Goal: Task Accomplishment & Management: Complete application form

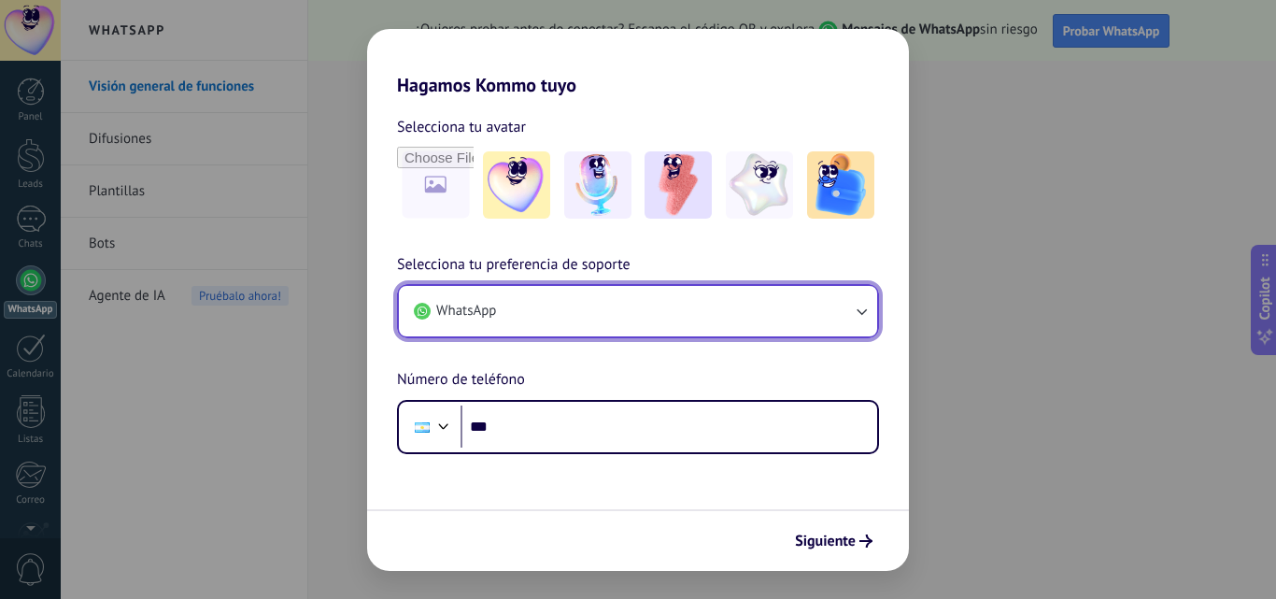
click at [501, 313] on button "WhatsApp" at bounding box center [638, 311] width 478 height 50
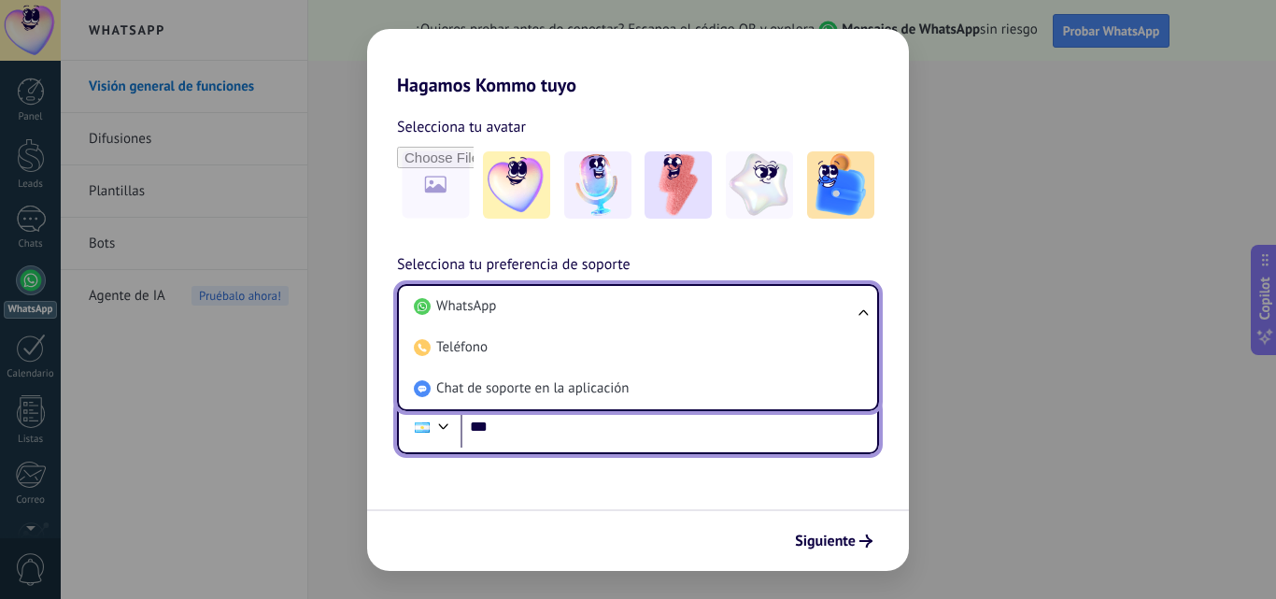
click at [521, 428] on input "***" at bounding box center [669, 426] width 417 height 43
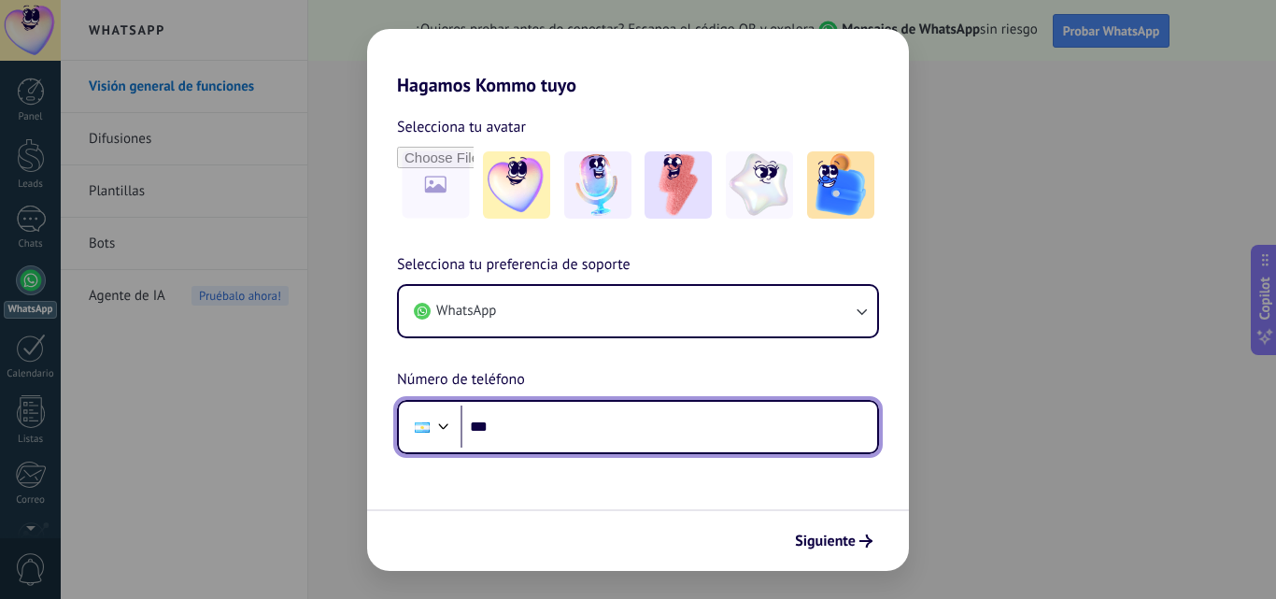
click at [541, 432] on input "***" at bounding box center [669, 426] width 417 height 43
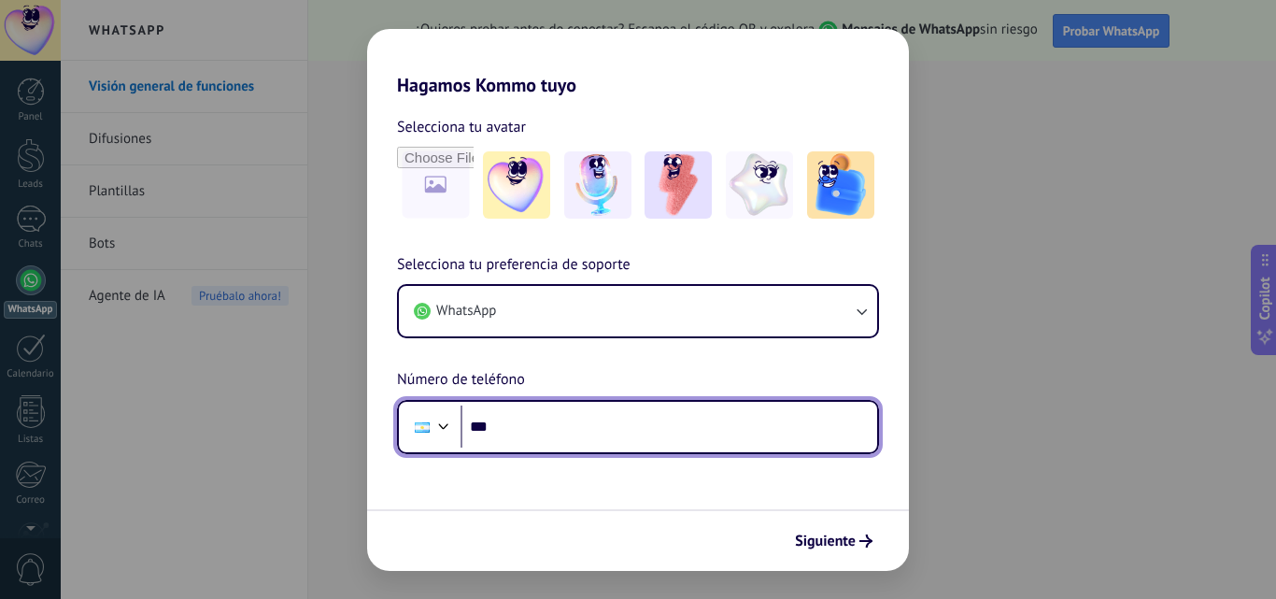
click at [541, 432] on input "***" at bounding box center [669, 426] width 417 height 43
type input "**"
click at [434, 424] on div at bounding box center [444, 424] width 22 height 22
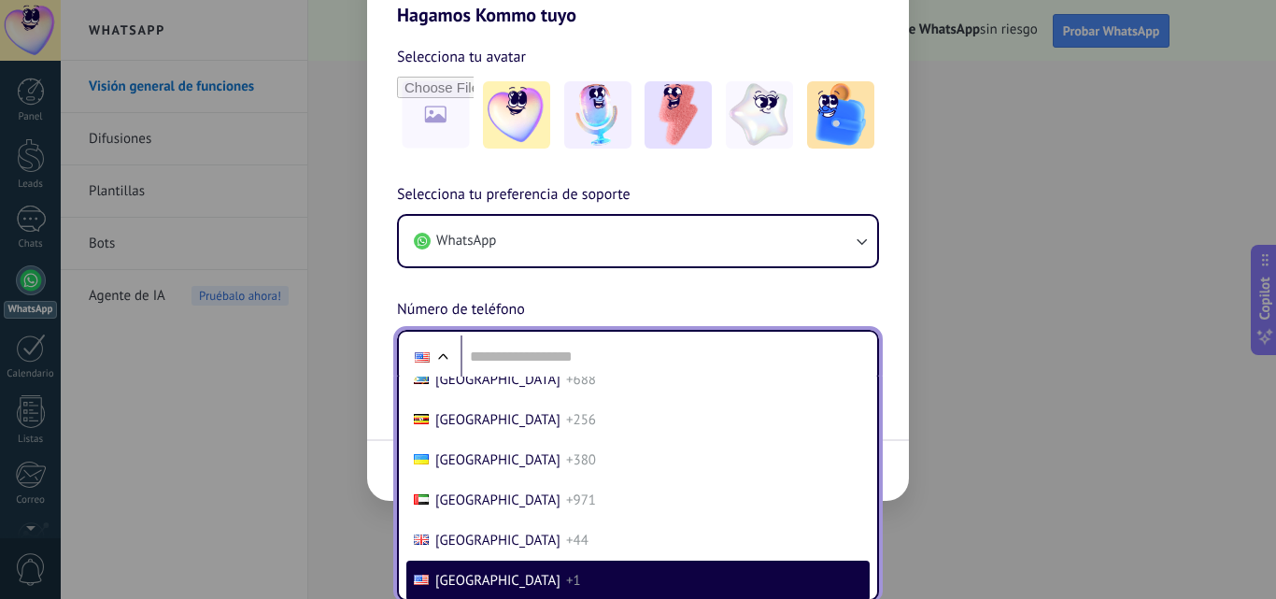
click at [434, 424] on li "[GEOGRAPHIC_DATA] +256" at bounding box center [637, 420] width 463 height 40
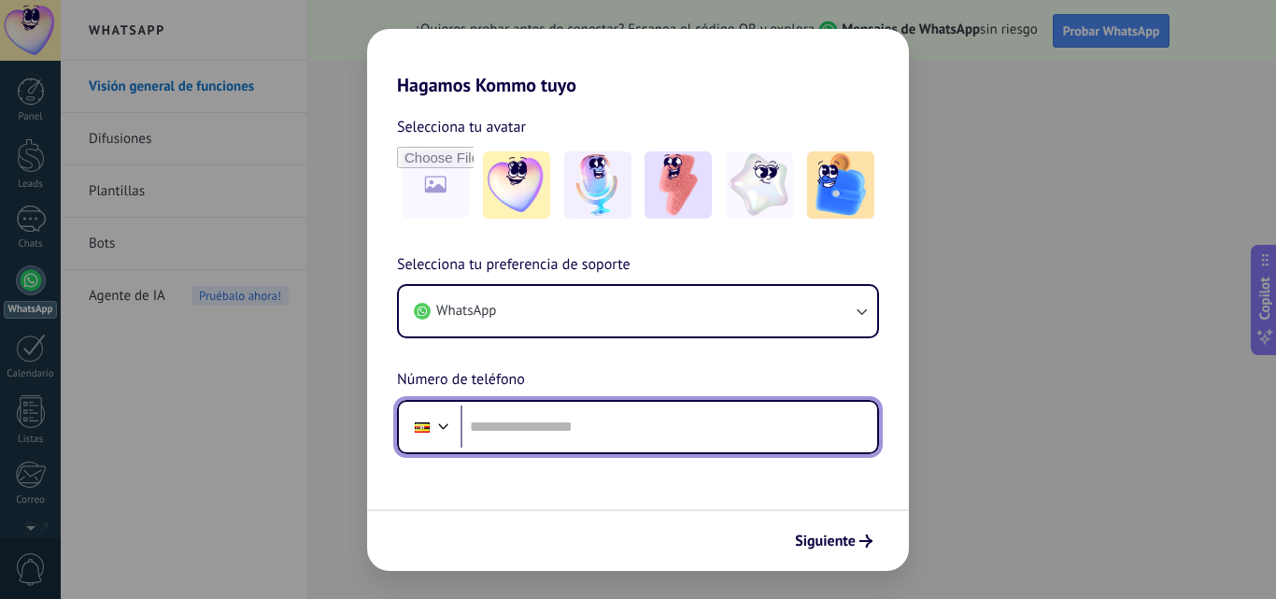
click at [437, 415] on div at bounding box center [444, 424] width 22 height 22
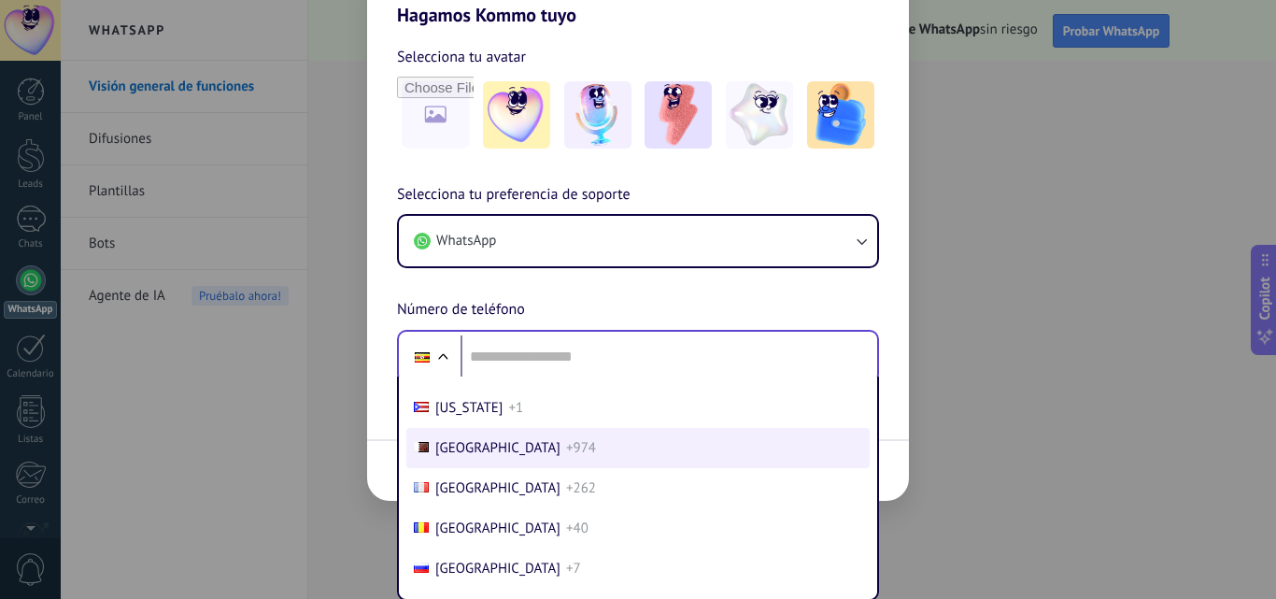
scroll to position [2560, 0]
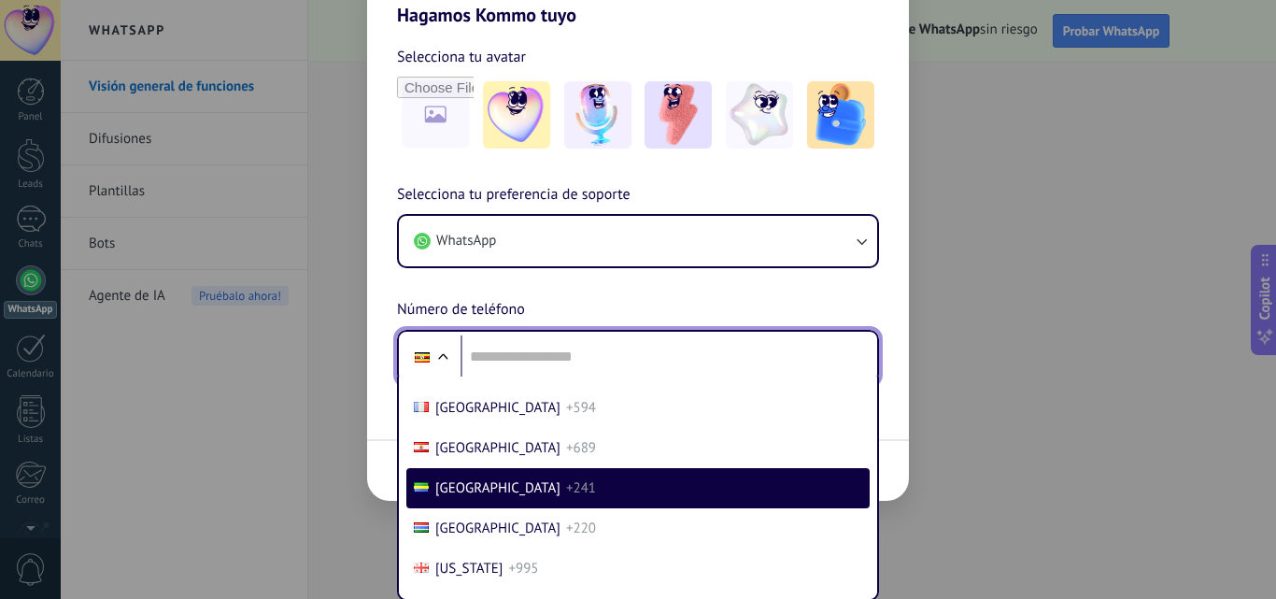
click at [445, 359] on div at bounding box center [443, 359] width 22 height 22
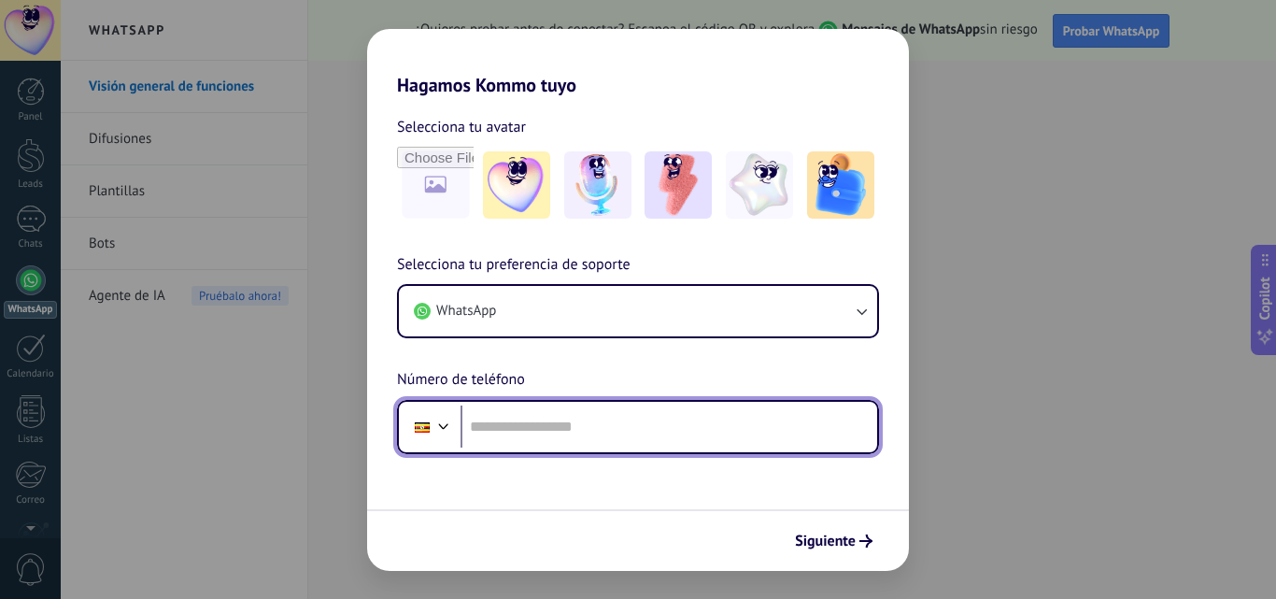
click at [440, 424] on div at bounding box center [444, 424] width 22 height 22
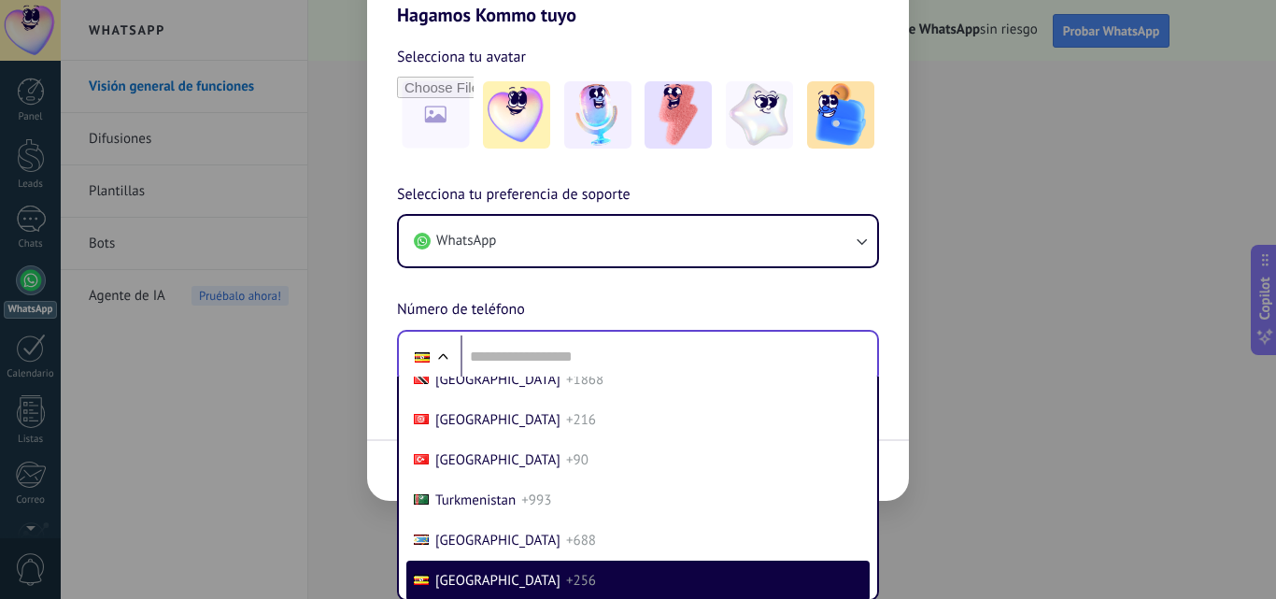
scroll to position [149, 0]
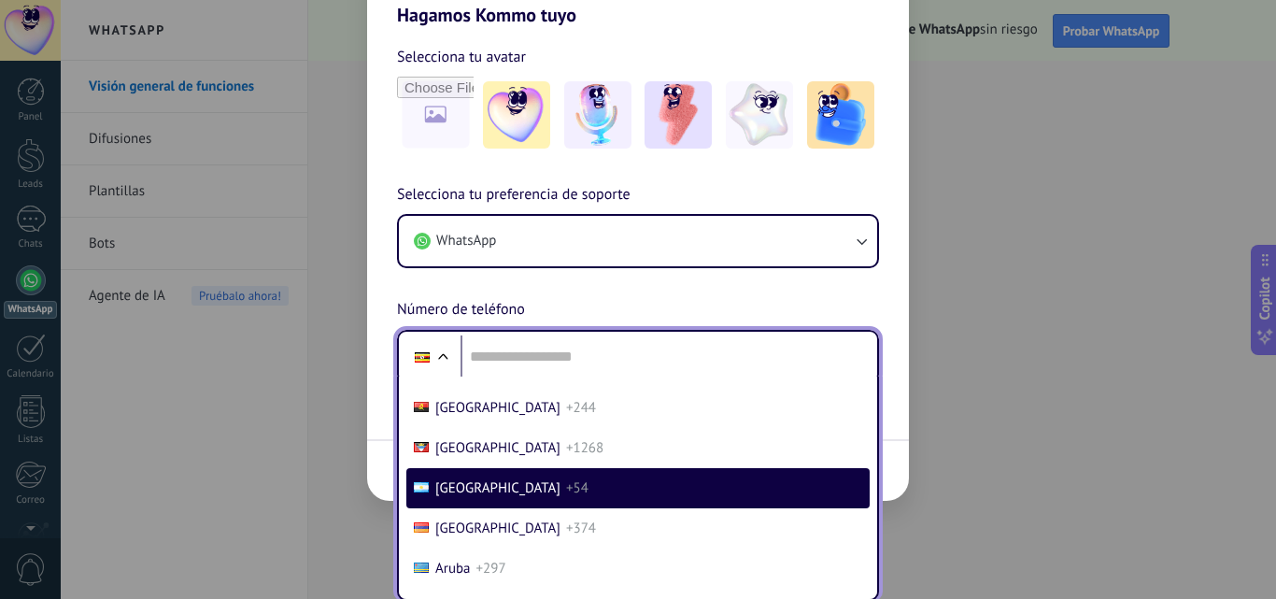
click at [448, 479] on span "[GEOGRAPHIC_DATA]" at bounding box center [497, 488] width 125 height 18
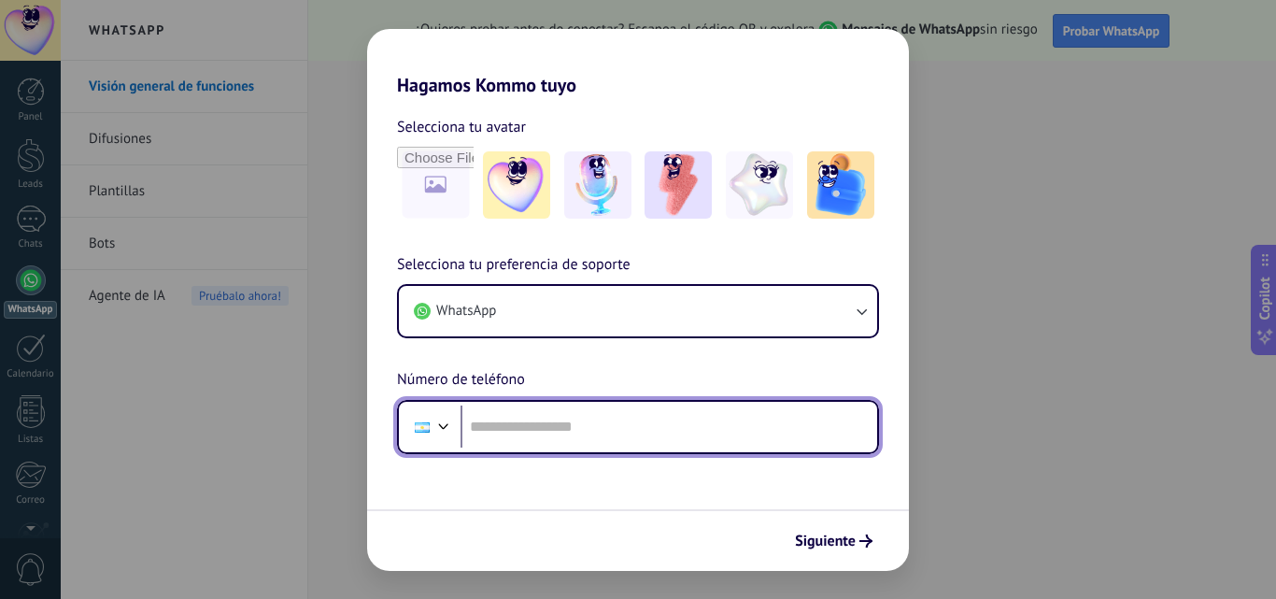
scroll to position [0, 0]
click at [513, 434] on input "tel" at bounding box center [669, 426] width 417 height 43
type input "**********"
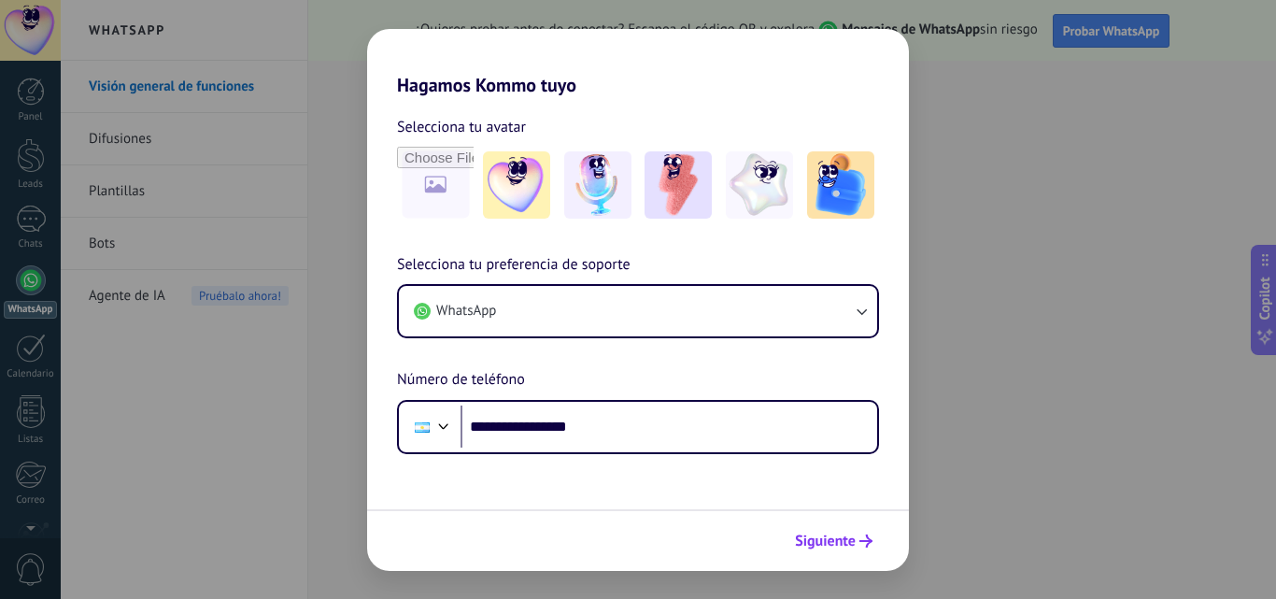
click at [863, 548] on button "Siguiente" at bounding box center [834, 541] width 94 height 32
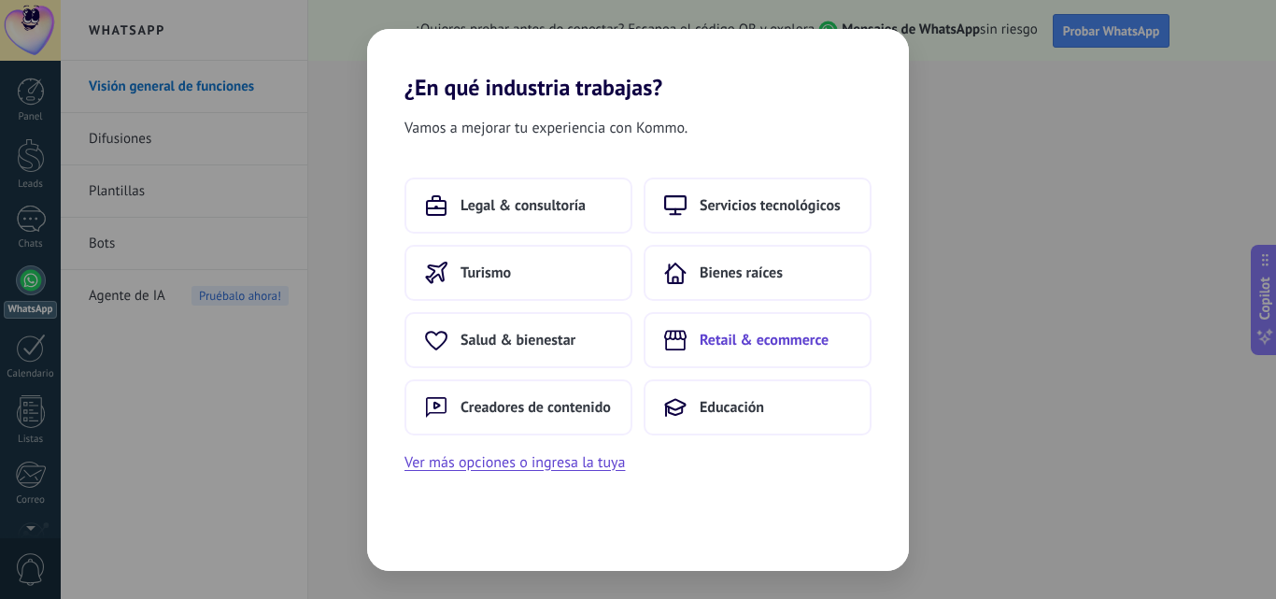
click at [731, 328] on button "Retail & ecommerce" at bounding box center [758, 340] width 228 height 56
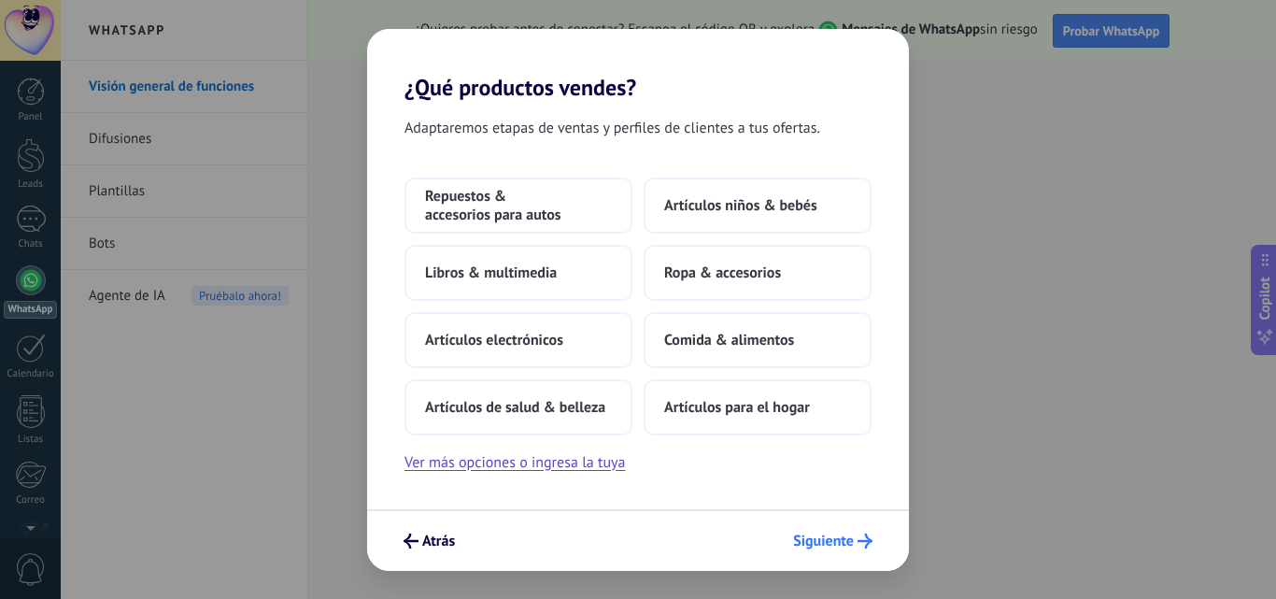
click at [801, 524] on div "Atrás Siguiente" at bounding box center [638, 540] width 542 height 62
click at [818, 534] on span "Siguiente" at bounding box center [823, 540] width 61 height 13
click at [587, 408] on span "Artículos de salud & belleza" at bounding box center [515, 407] width 180 height 19
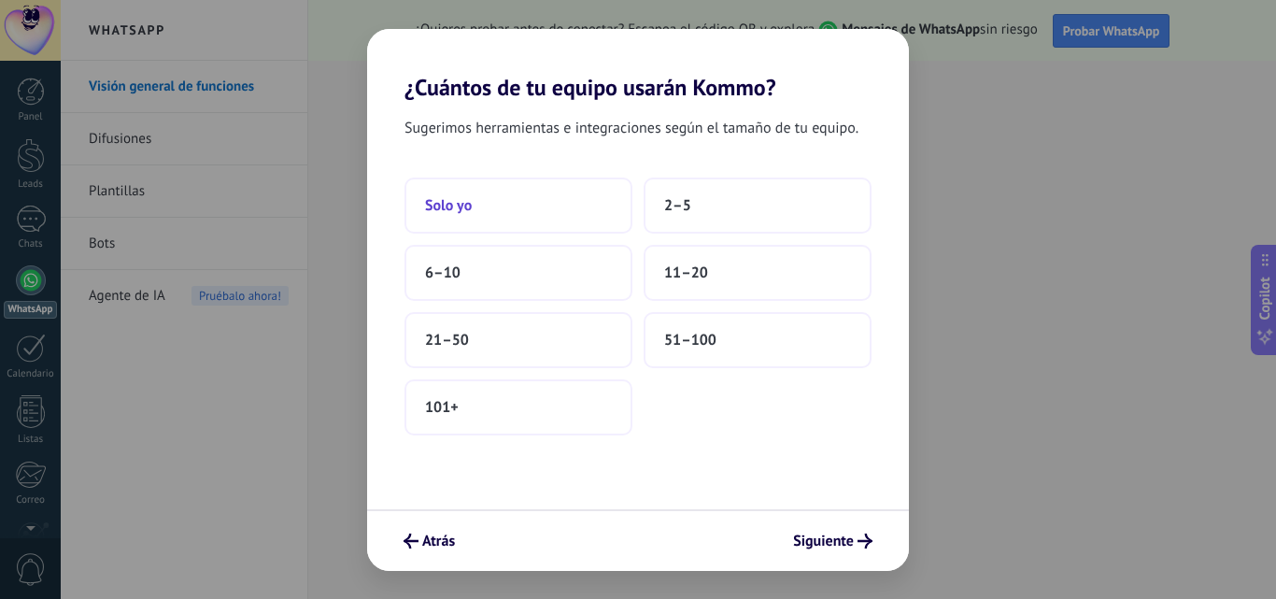
click at [563, 203] on button "Solo yo" at bounding box center [519, 206] width 228 height 56
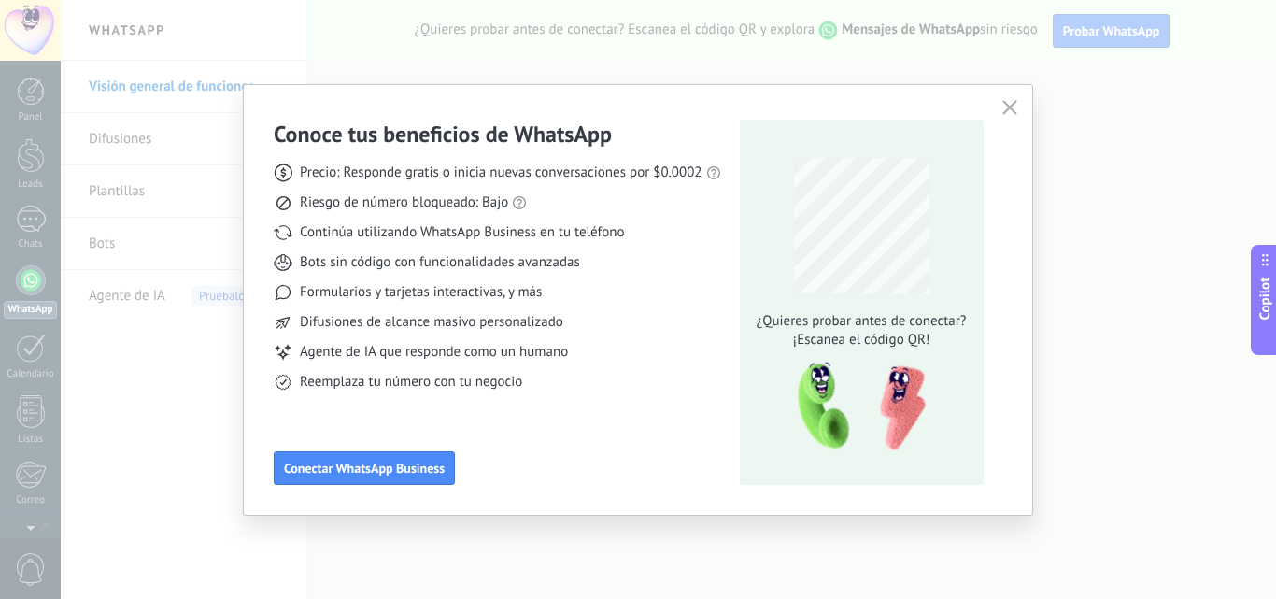
click at [585, 535] on div "Conoce tus beneficios de WhatsApp Precio: Responde gratis o inicia nuevas conve…" at bounding box center [638, 299] width 1276 height 599
click at [1005, 107] on icon "button" at bounding box center [1009, 107] width 15 height 15
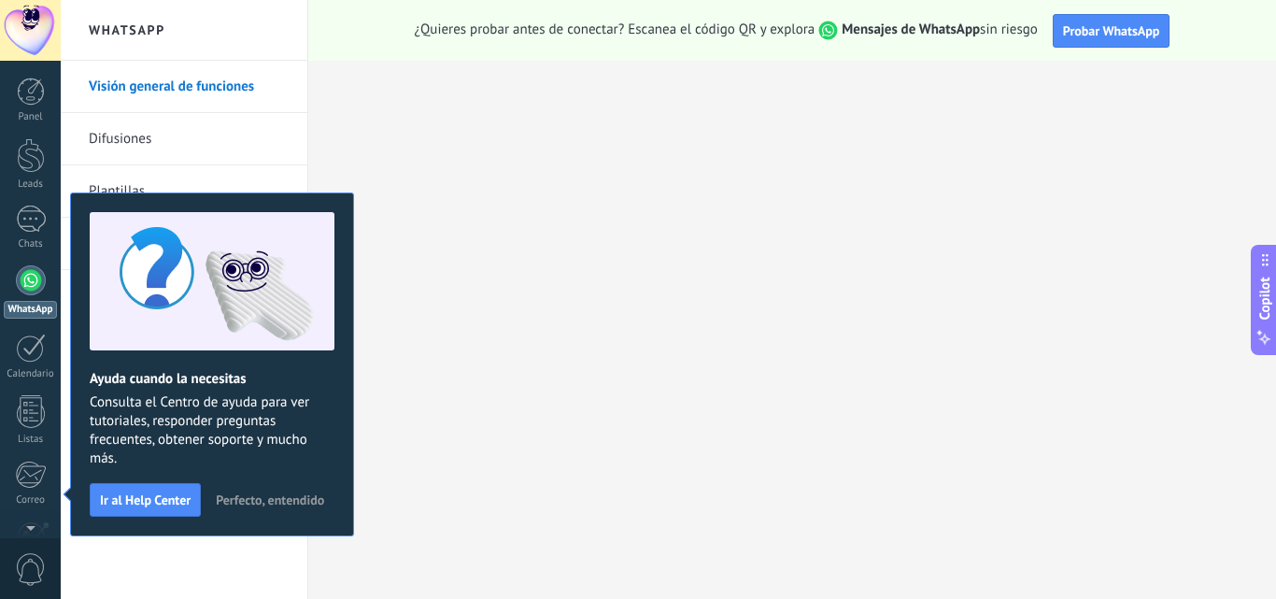
click at [23, 288] on div at bounding box center [31, 280] width 30 height 30
click at [157, 507] on button "Ir al Help Center" at bounding box center [145, 500] width 111 height 34
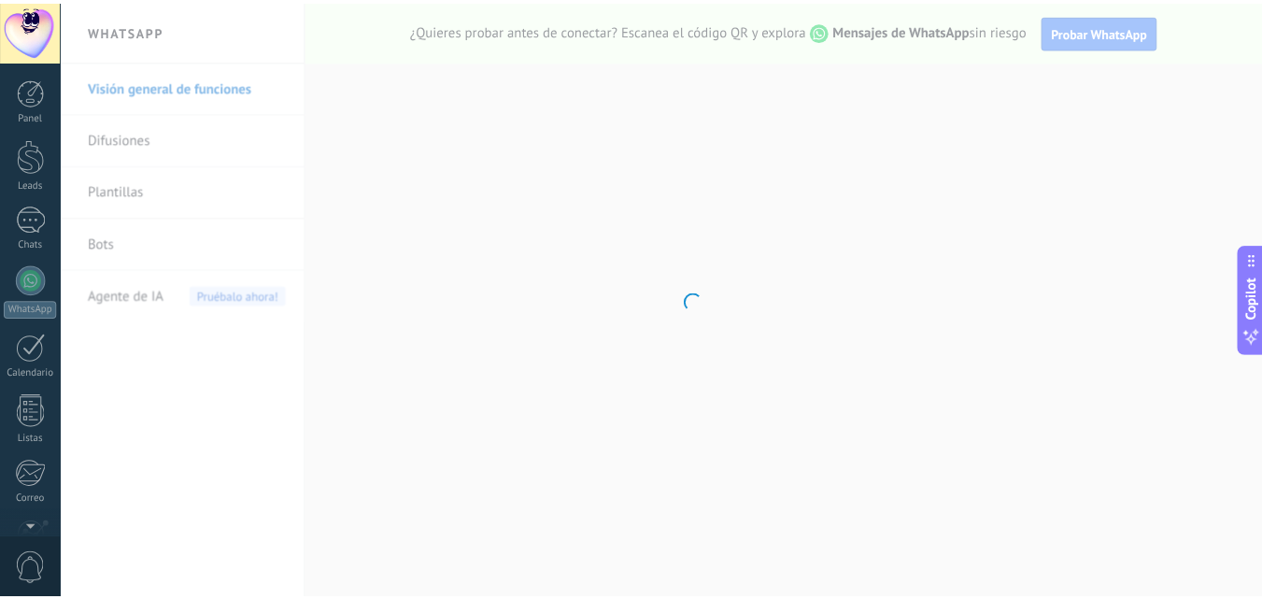
scroll to position [178, 0]
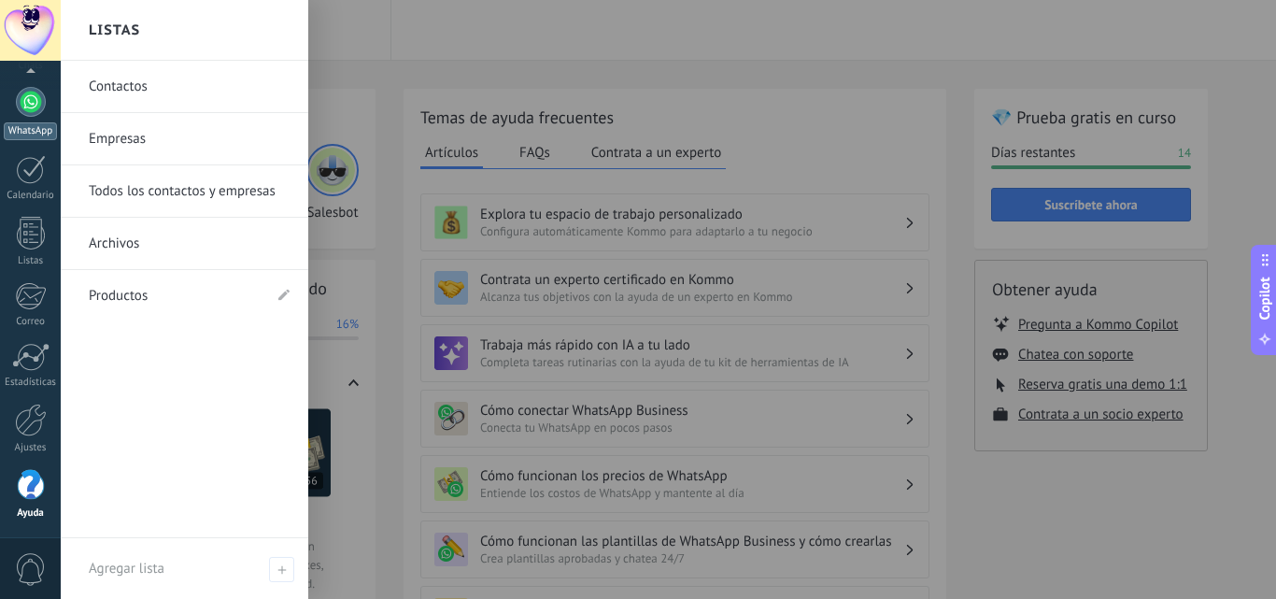
click at [31, 107] on div at bounding box center [31, 102] width 30 height 30
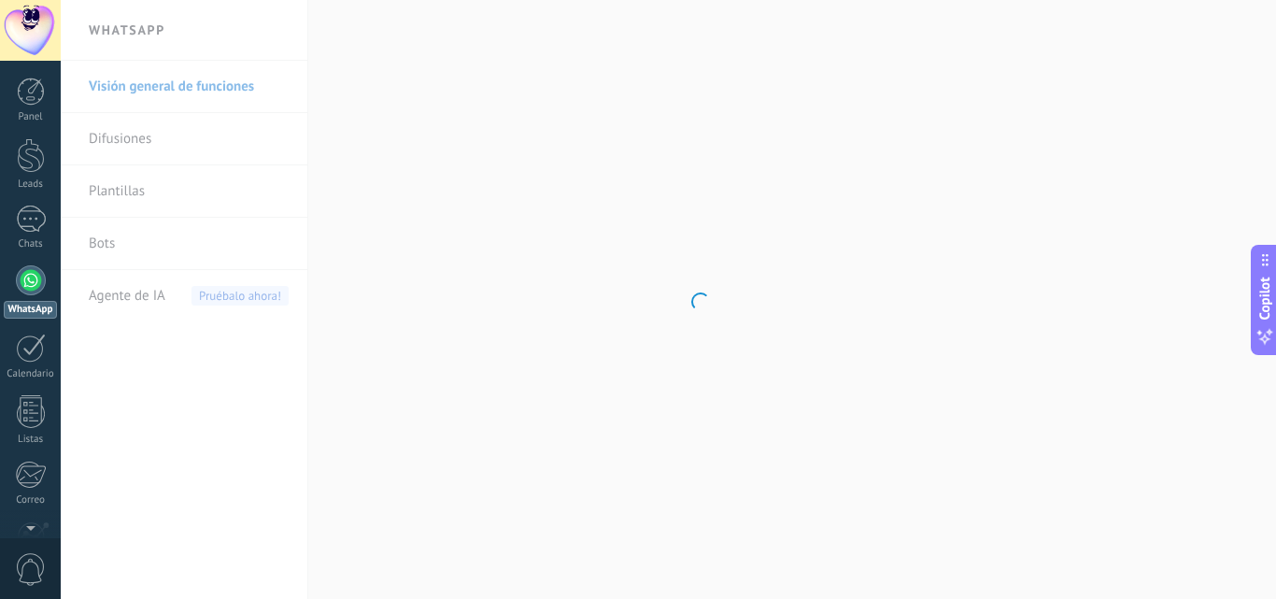
click at [31, 107] on link "Panel" at bounding box center [30, 101] width 61 height 46
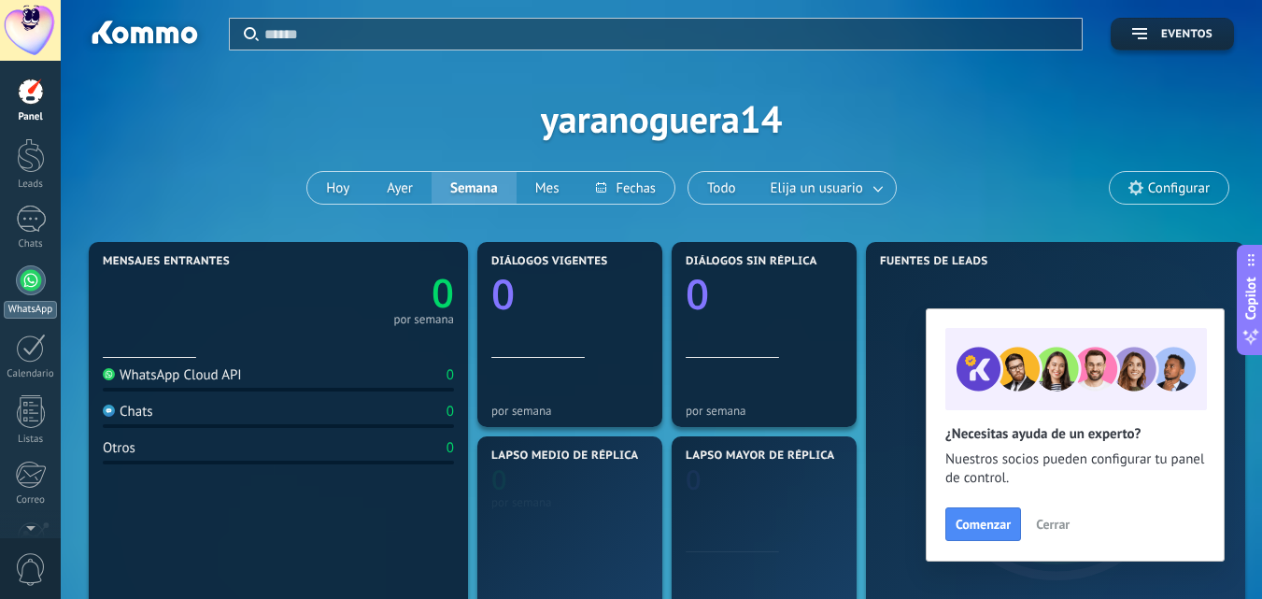
click at [32, 283] on div at bounding box center [31, 280] width 30 height 30
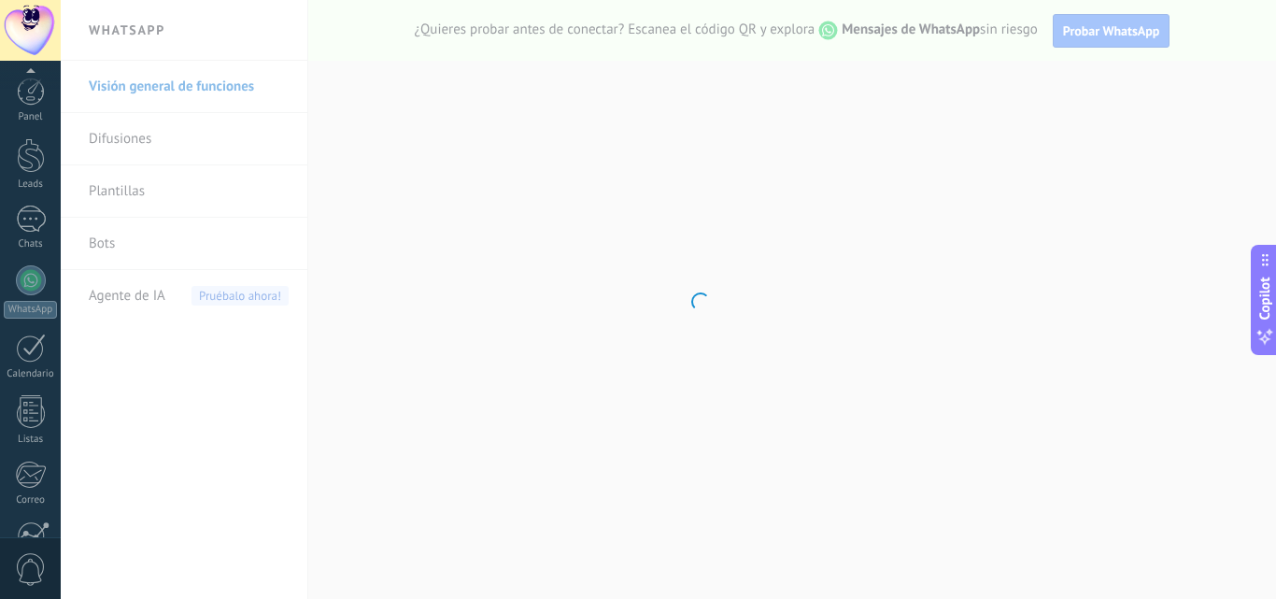
scroll to position [178, 0]
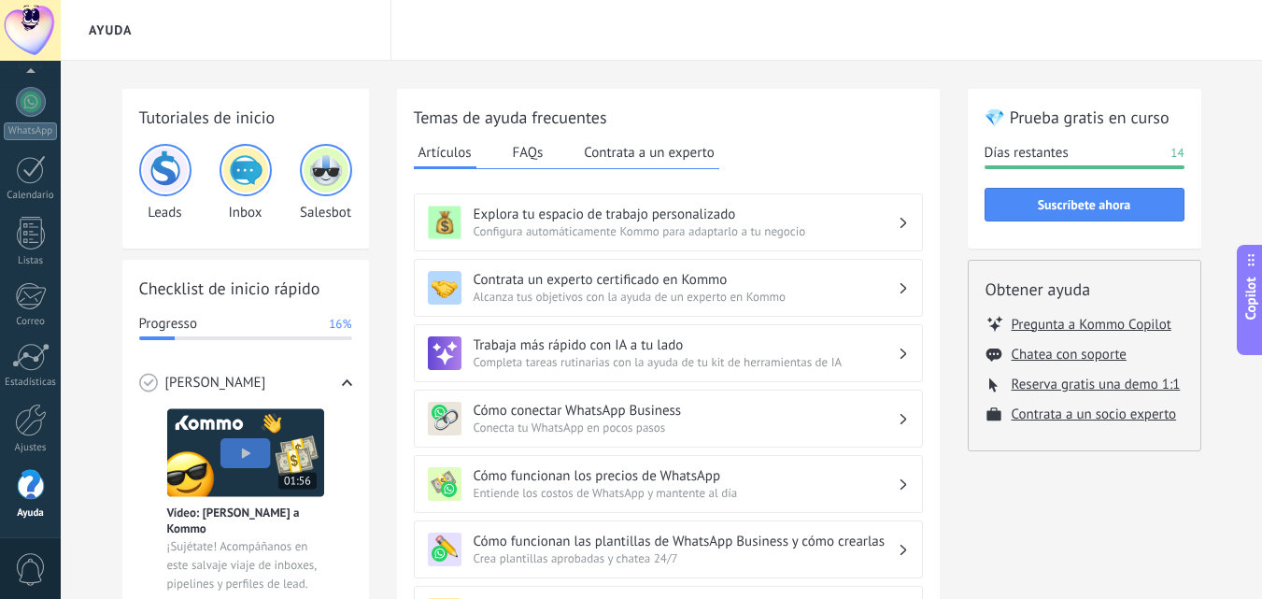
click at [35, 34] on div at bounding box center [30, 30] width 61 height 61
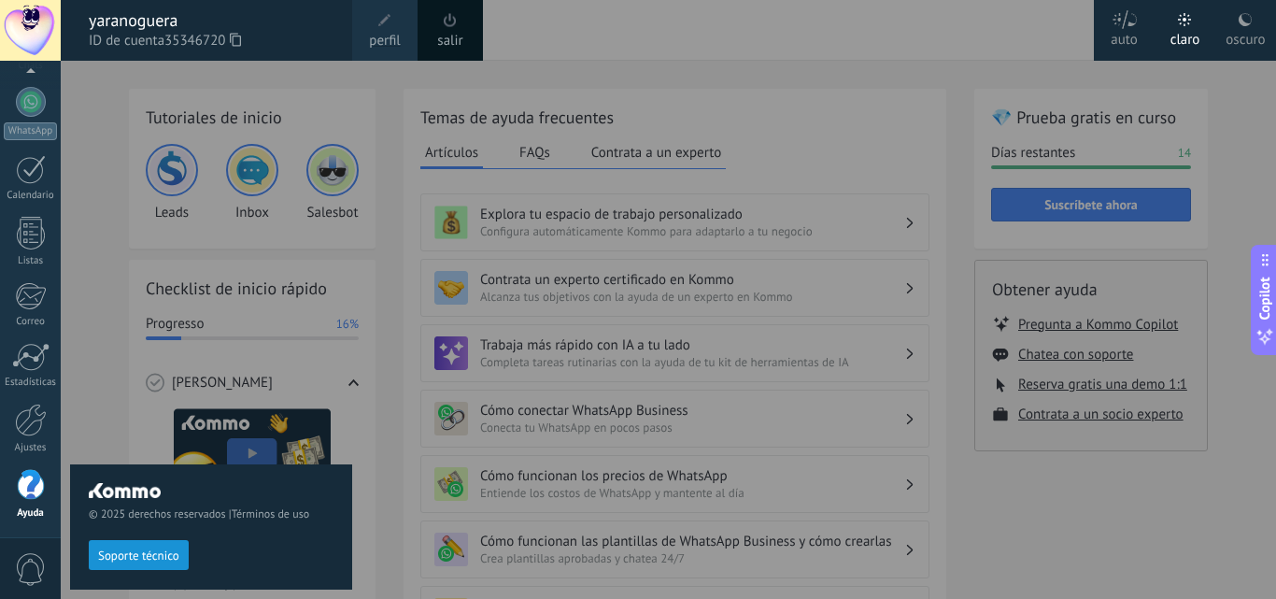
click at [162, 375] on div "© 2025 derechos reservados | Términos de uso Soporte técnico" at bounding box center [211, 330] width 282 height 538
